Goal: Use online tool/utility: Utilize a website feature to perform a specific function

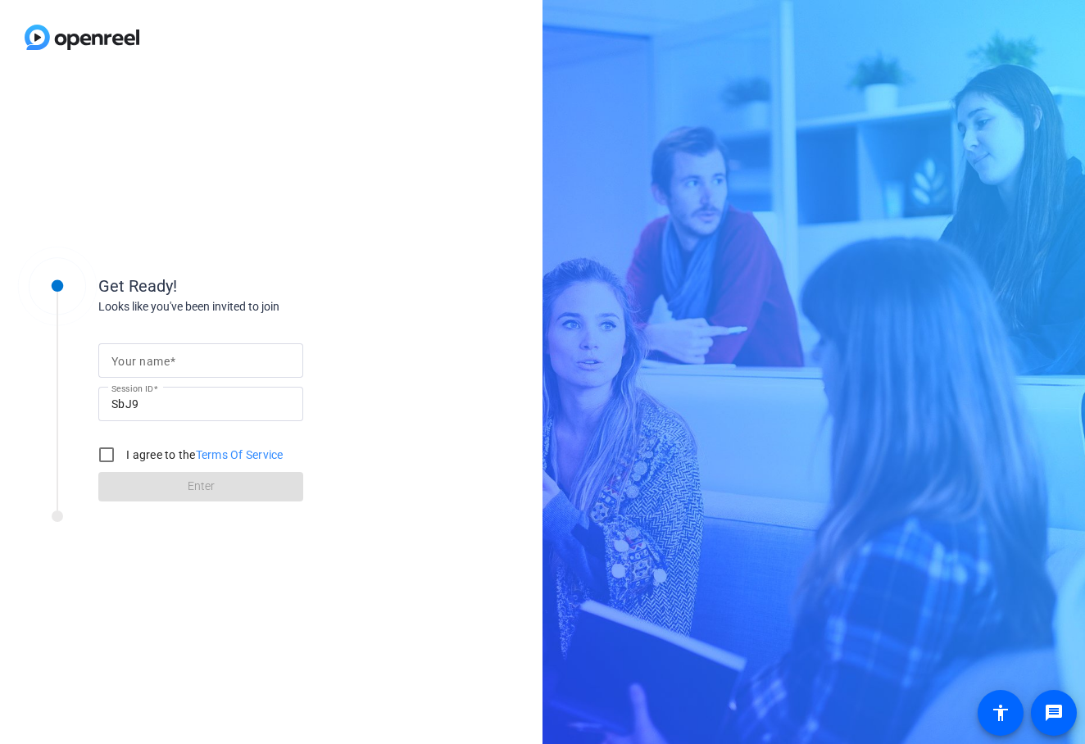
click at [256, 360] on input "Your name" at bounding box center [200, 361] width 179 height 20
type input "ssss"
click at [143, 455] on label "I agree to the Terms Of Service" at bounding box center [203, 454] width 161 height 16
click at [123, 455] on input "I agree to the Terms Of Service" at bounding box center [106, 454] width 33 height 33
checkbox input "true"
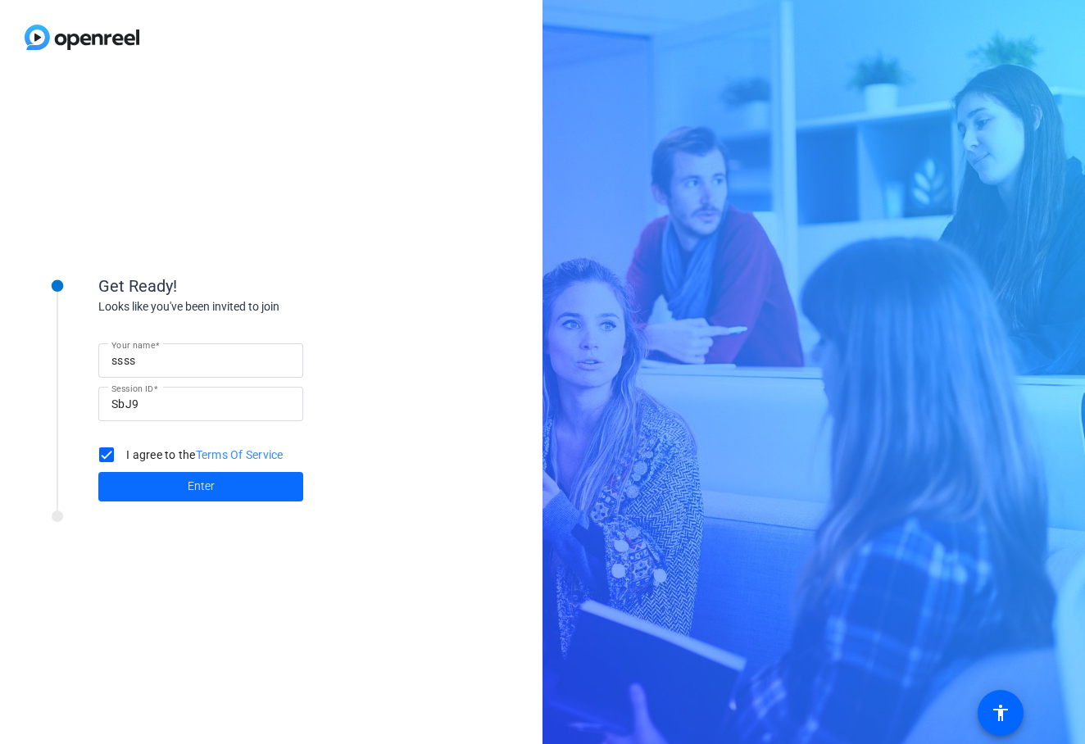
click at [179, 490] on span at bounding box center [200, 486] width 205 height 39
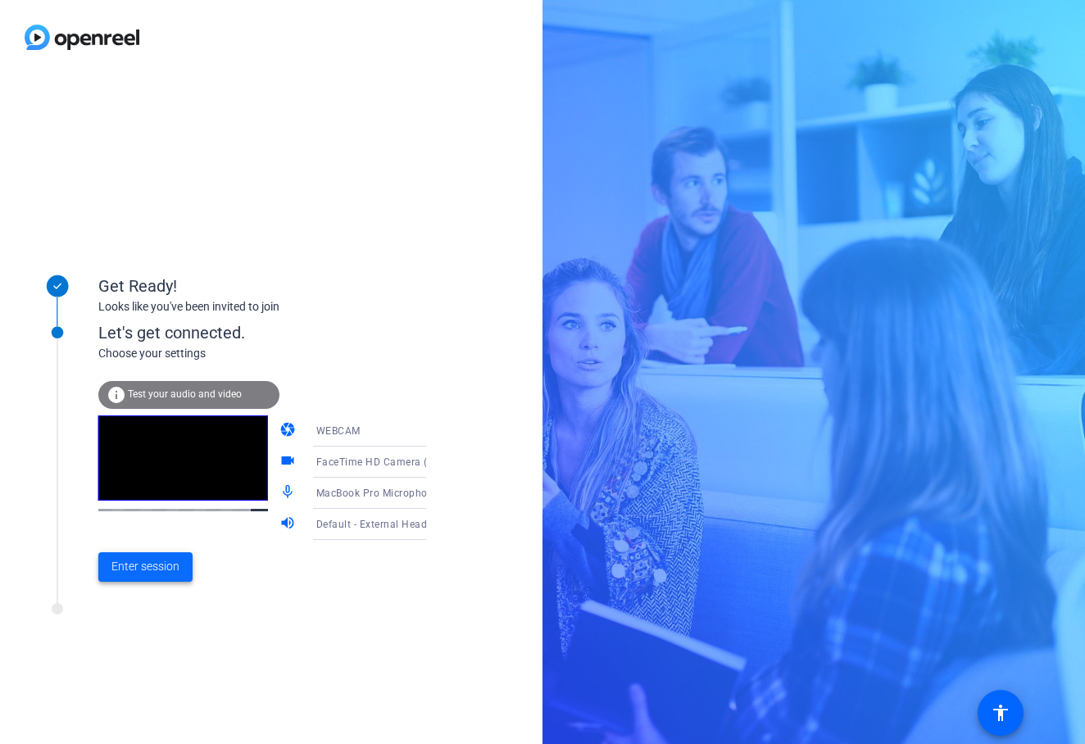
click at [143, 567] on span "Enter session" at bounding box center [145, 566] width 68 height 17
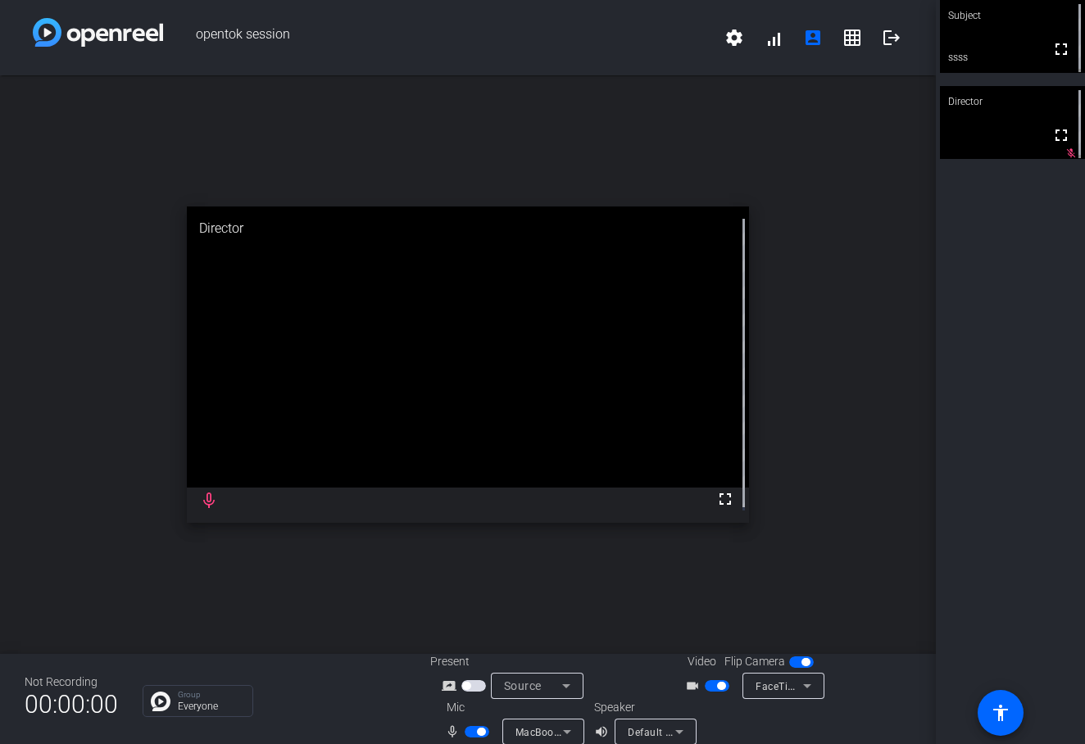
click at [777, 691] on span "FaceTime HD Camera (D288:[DATE])" at bounding box center [842, 685] width 174 height 13
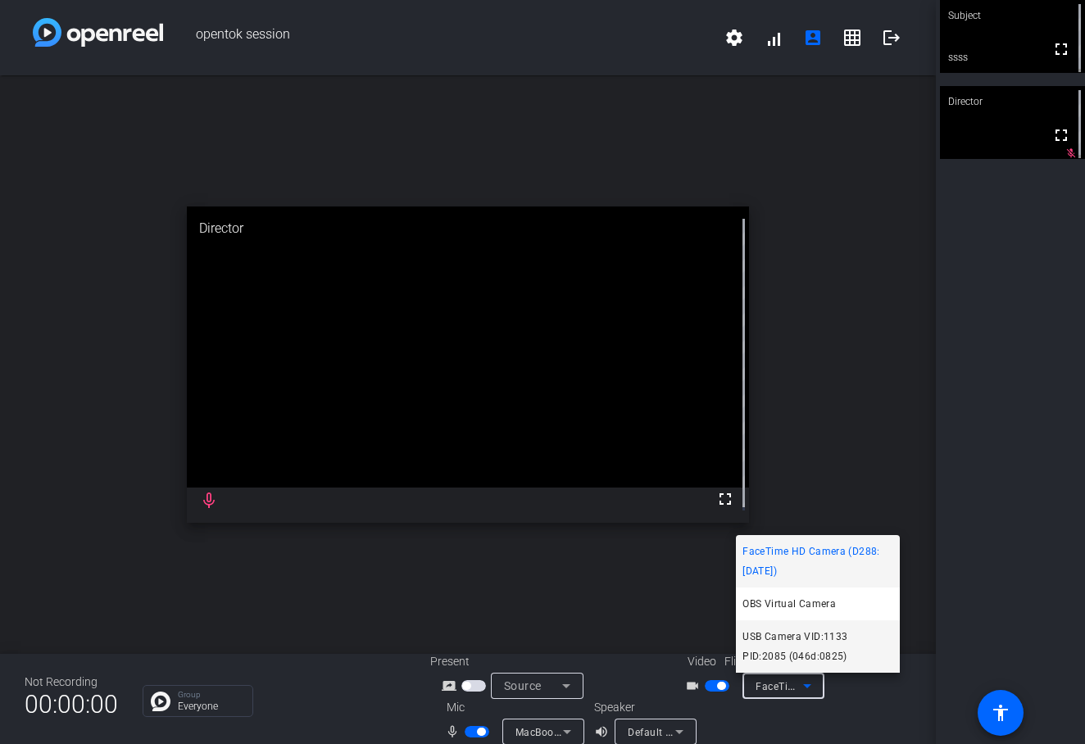
click at [793, 655] on span "USB Camera VID:1133 PID:2085 (046d:0825)" at bounding box center [817, 646] width 151 height 39
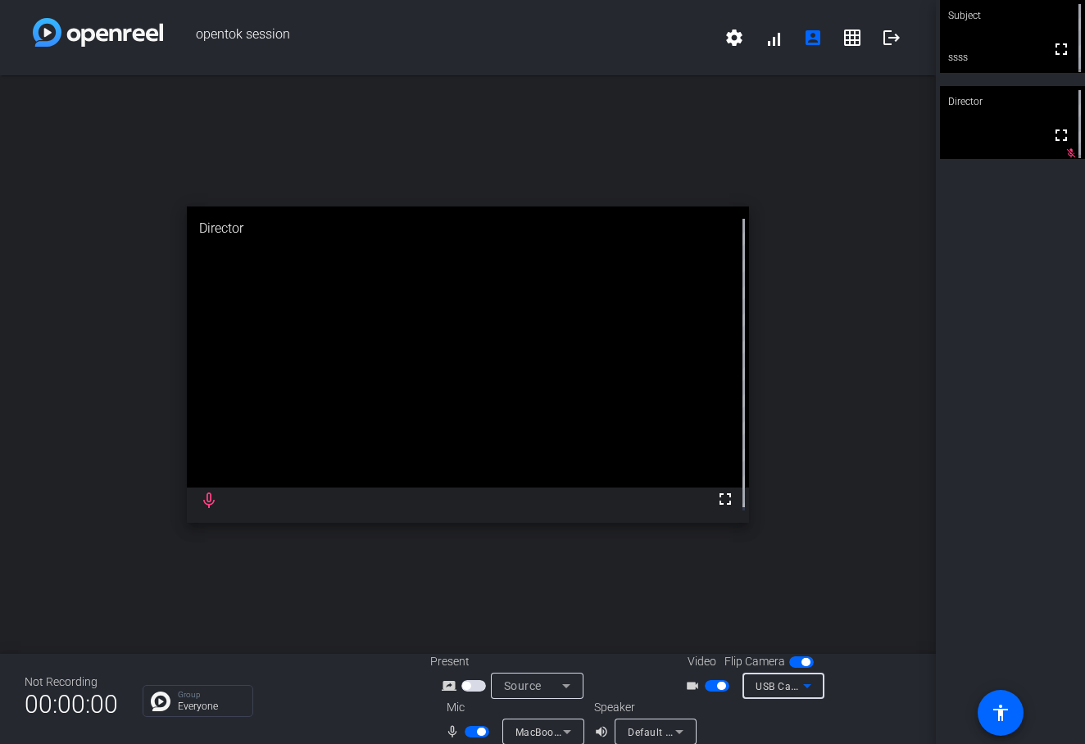
click at [563, 727] on icon at bounding box center [567, 732] width 20 height 20
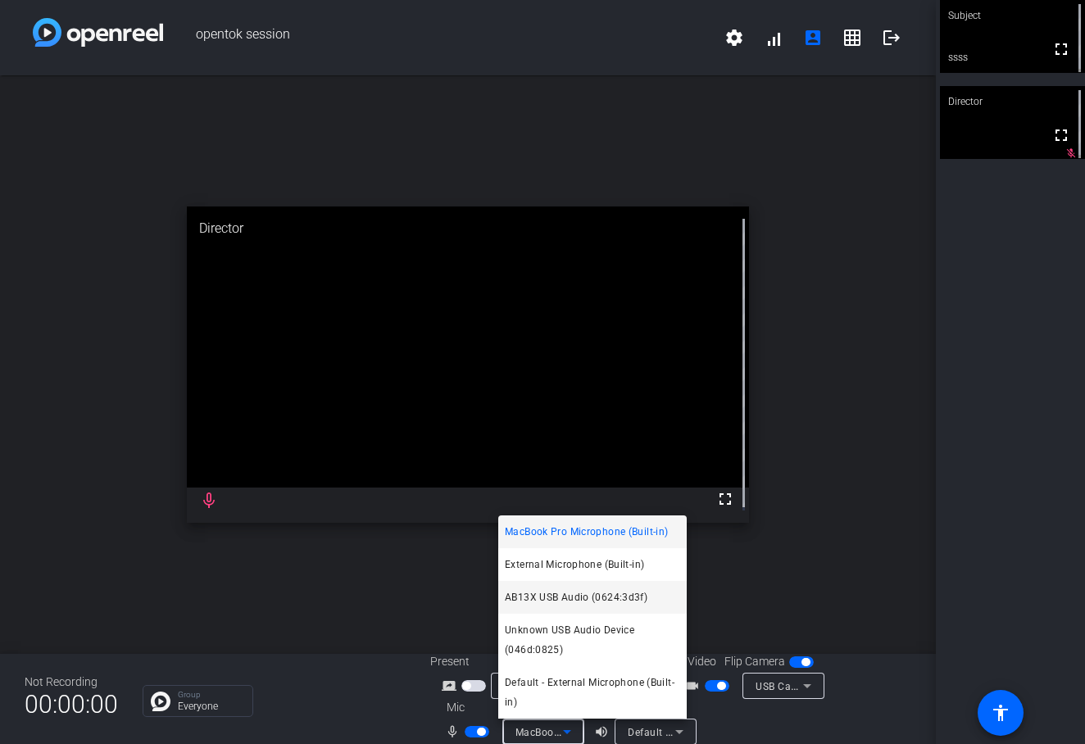
click at [591, 599] on span "AB13X USB Audio (0624:3d3f)" at bounding box center [576, 597] width 143 height 20
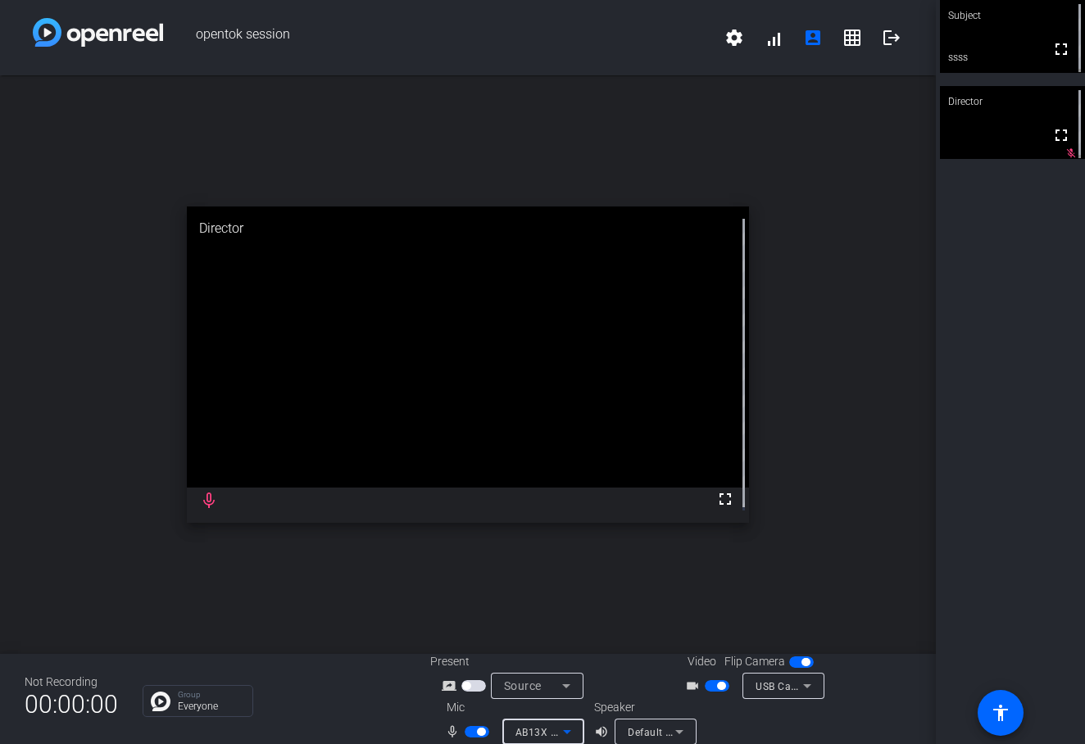
click at [560, 604] on div "open_in_new Director fullscreen mic_none" at bounding box center [467, 364] width 935 height 578
click at [656, 724] on div "Default - External Headphones (Built-in)" at bounding box center [651, 732] width 48 height 20
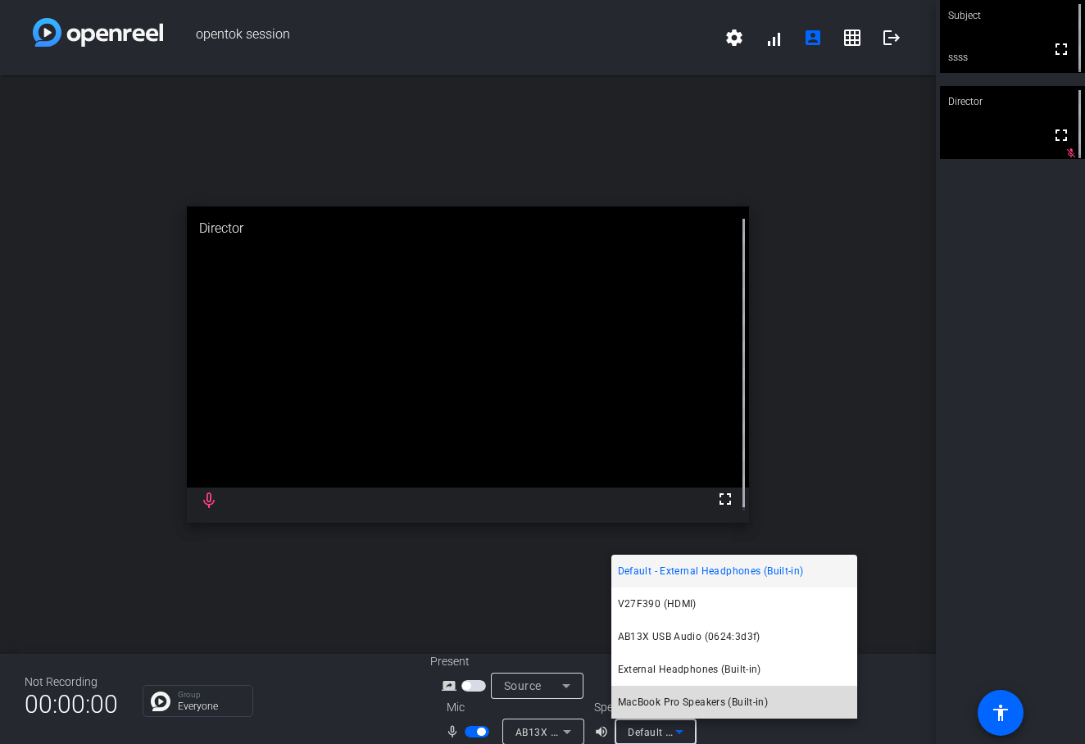
click at [662, 708] on span "MacBook Pro Speakers (Built-in)" at bounding box center [693, 702] width 151 height 20
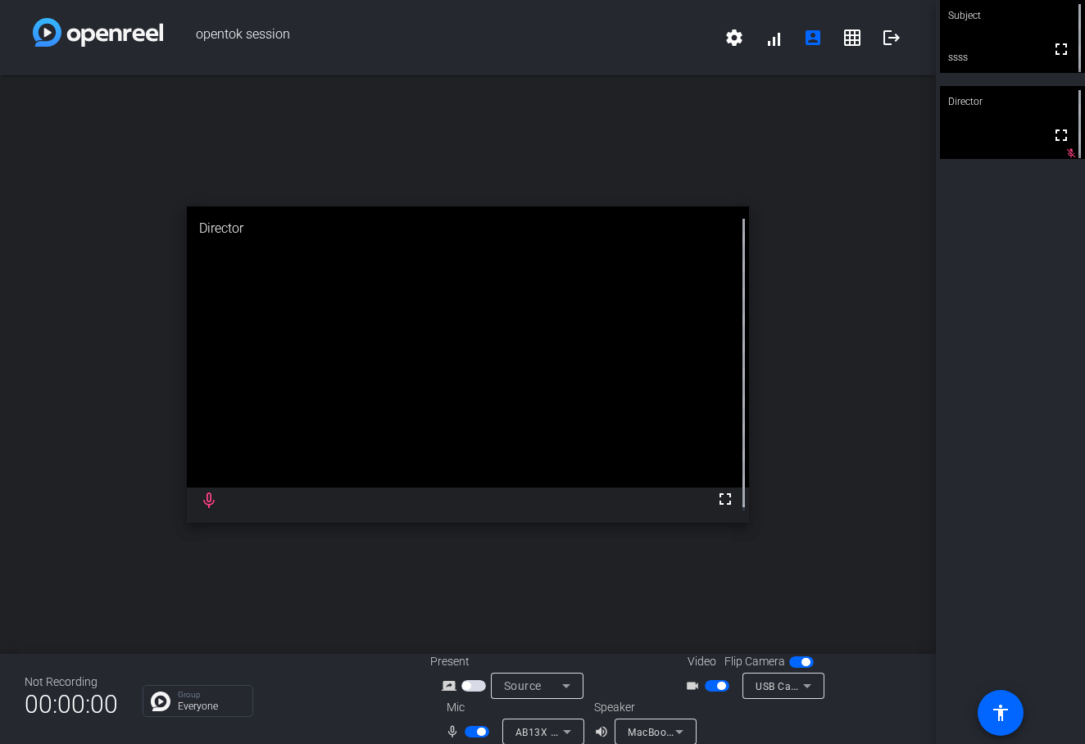
click at [630, 679] on div "Present screen_share_outline Source" at bounding box center [550, 676] width 240 height 46
